Goal: Information Seeking & Learning: Find specific fact

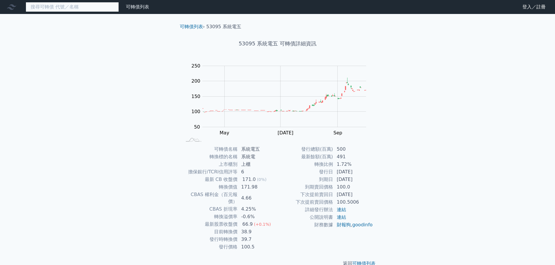
drag, startPoint x: 0, startPoint y: 0, endPoint x: 85, endPoint y: 11, distance: 85.7
click at [85, 11] on input at bounding box center [72, 7] width 93 height 10
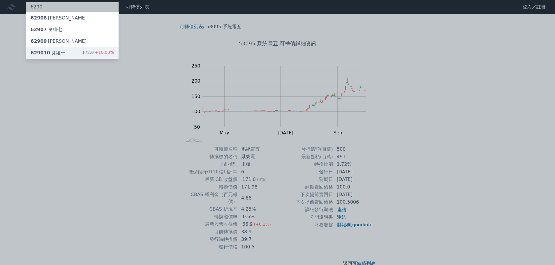
type input "6290"
click at [60, 56] on div "629010 良維十 172.0 +10.00%" at bounding box center [72, 53] width 93 height 12
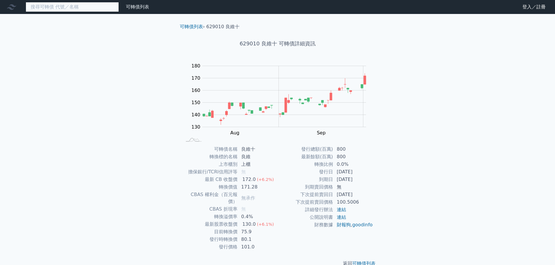
click at [37, 9] on input at bounding box center [72, 7] width 93 height 10
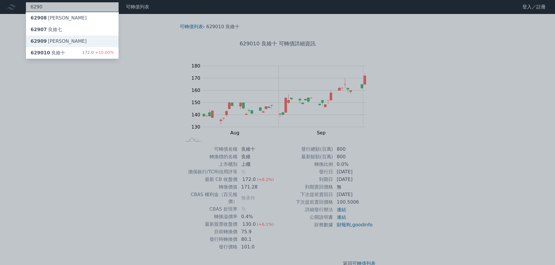
type input "6290"
click at [63, 41] on div "62909 [PERSON_NAME]" at bounding box center [72, 42] width 93 height 12
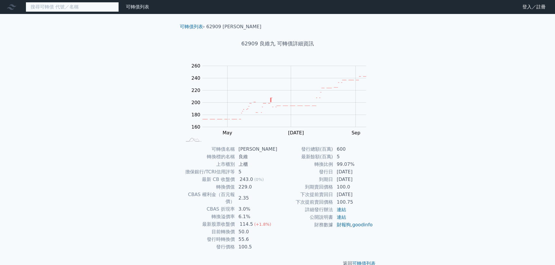
click at [84, 7] on input at bounding box center [72, 7] width 93 height 10
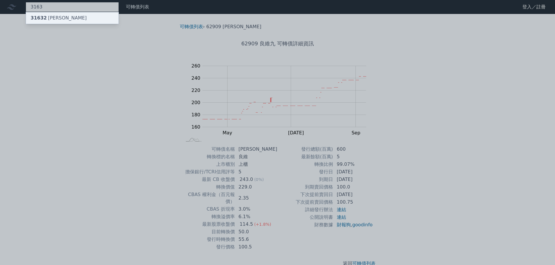
type input "3163"
click at [78, 18] on div "31632 [PERSON_NAME]" at bounding box center [72, 18] width 93 height 12
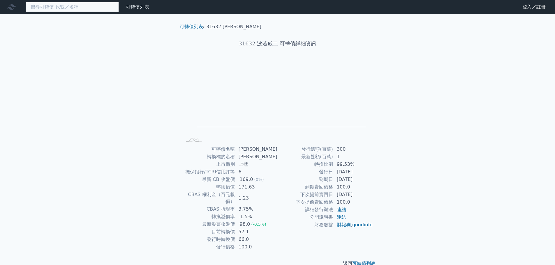
click at [37, 7] on input at bounding box center [72, 7] width 93 height 10
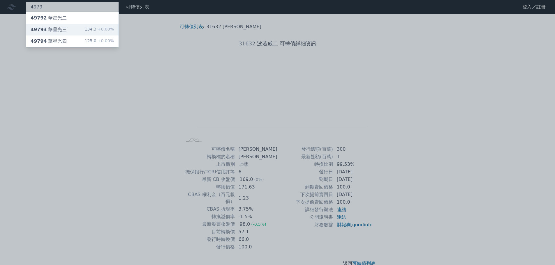
type input "4979"
click at [57, 27] on div "49793 華星光三" at bounding box center [49, 29] width 36 height 7
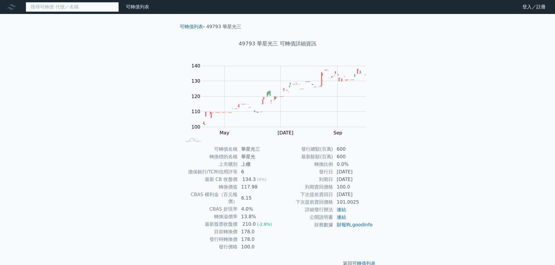
click at [42, 9] on input at bounding box center [72, 7] width 93 height 10
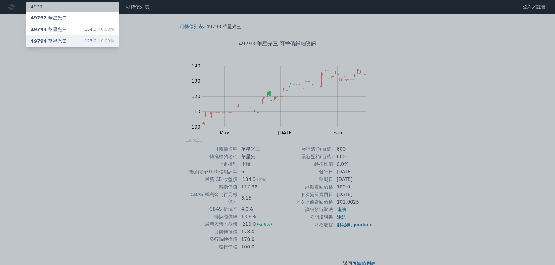
type input "4979"
click at [47, 39] on div "49794 華星光四" at bounding box center [49, 41] width 36 height 7
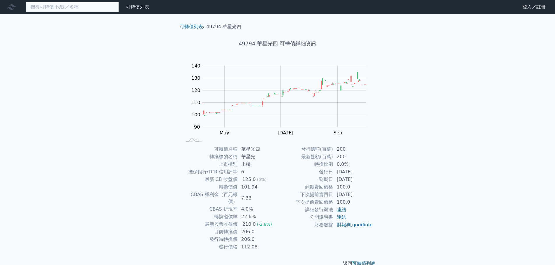
click at [79, 10] on input at bounding box center [72, 7] width 93 height 10
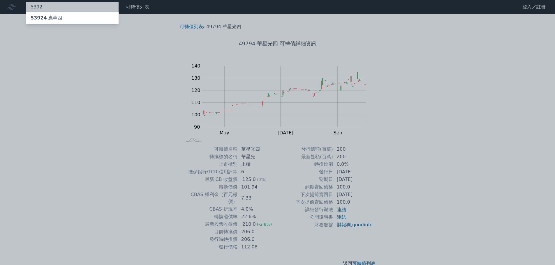
type input "5392"
click at [61, 21] on div "53924 應華四" at bounding box center [72, 18] width 93 height 12
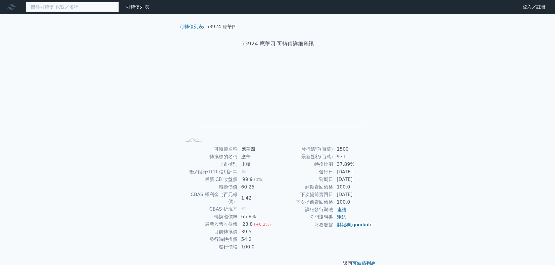
click at [67, 11] on input at bounding box center [72, 7] width 93 height 10
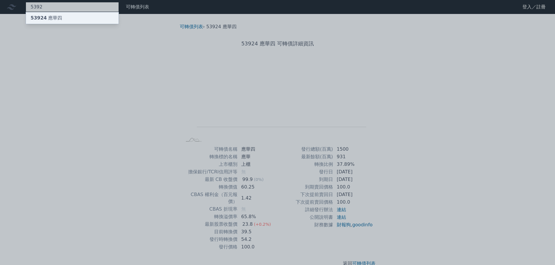
type input "5392"
click at [67, 18] on div "53924 應華四" at bounding box center [72, 18] width 93 height 12
